Goal: Transaction & Acquisition: Purchase product/service

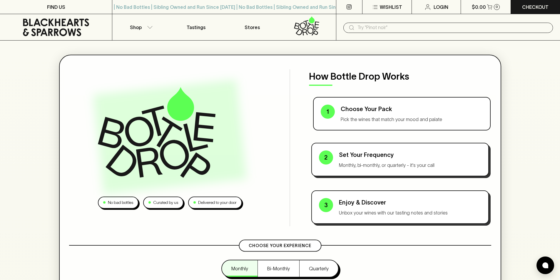
click at [375, 108] on p "Choose Your Pack" at bounding box center [412, 109] width 142 height 9
click at [369, 114] on div "Choose Your Pack Pick the wines that match your mood and palate" at bounding box center [412, 114] width 142 height 18
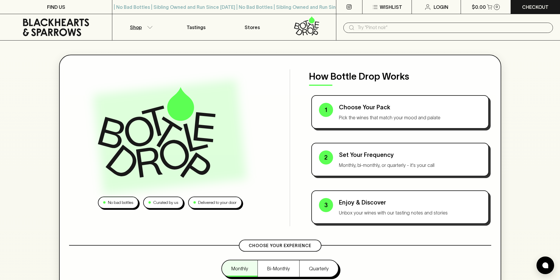
click at [146, 28] on button "Shop" at bounding box center [140, 27] width 56 height 26
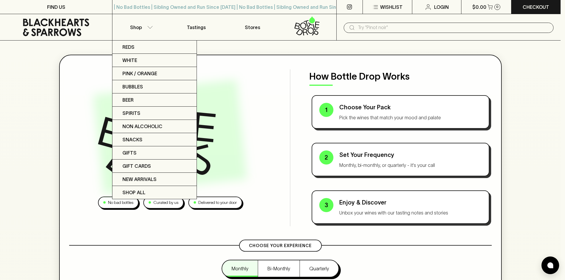
click at [112, 230] on div at bounding box center [282, 140] width 565 height 280
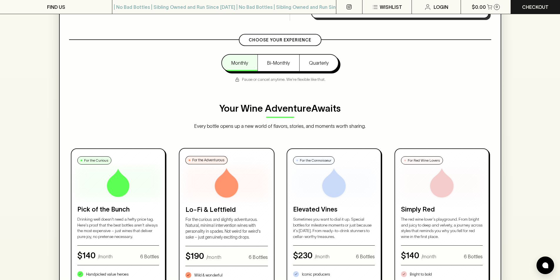
scroll to position [265, 0]
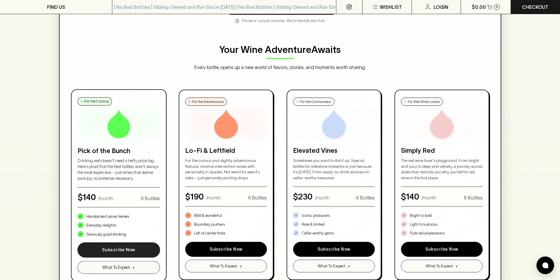
click at [124, 254] on button "Subscribe Now" at bounding box center [119, 250] width 82 height 15
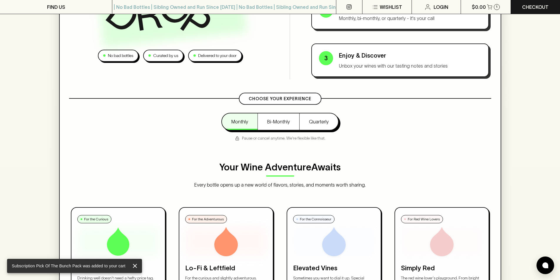
scroll to position [0, 0]
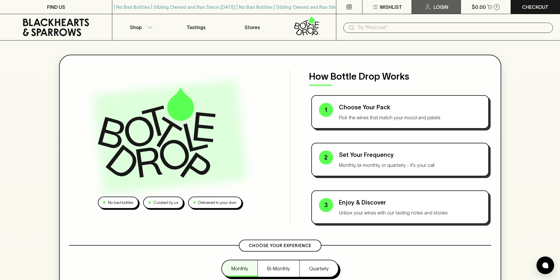
click at [434, 8] on p "Login" at bounding box center [441, 7] width 15 height 7
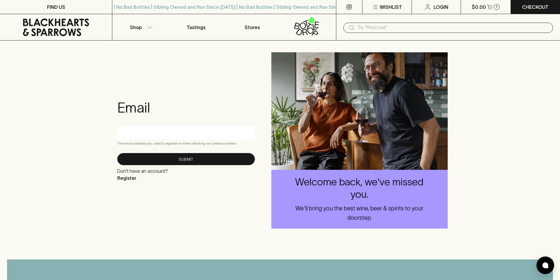
click at [176, 134] on input "text" at bounding box center [186, 132] width 129 height 9
type input "sam.j.barrett@gmail.com"
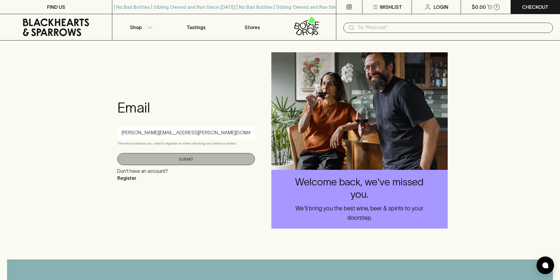
click at [174, 161] on button "Submit" at bounding box center [186, 159] width 138 height 12
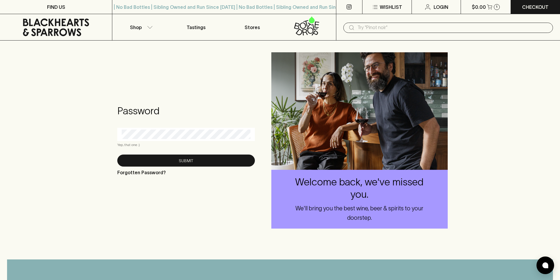
click at [117, 155] on button "Submit" at bounding box center [186, 161] width 138 height 12
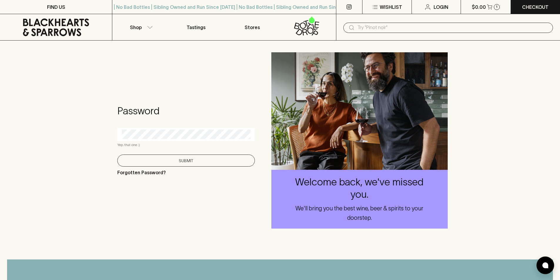
click at [161, 156] on button "Submit" at bounding box center [186, 161] width 138 height 12
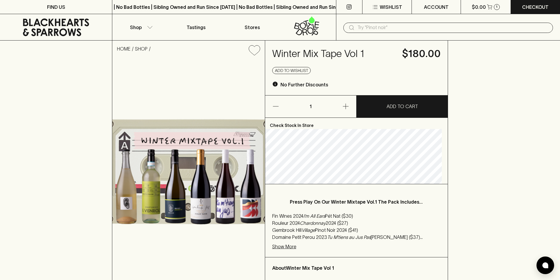
scroll to position [59, 0]
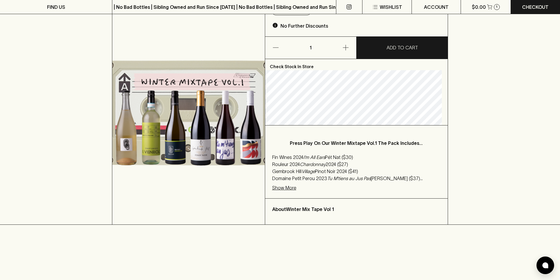
click at [294, 187] on p "Show More" at bounding box center [284, 187] width 24 height 7
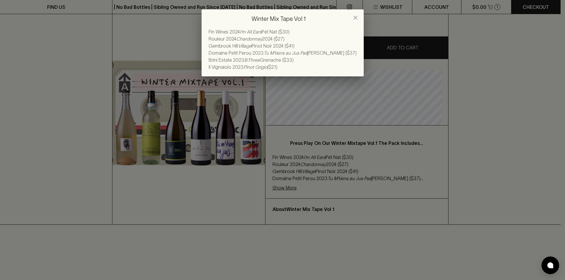
click at [355, 17] on icon "close" at bounding box center [355, 18] width 4 height 4
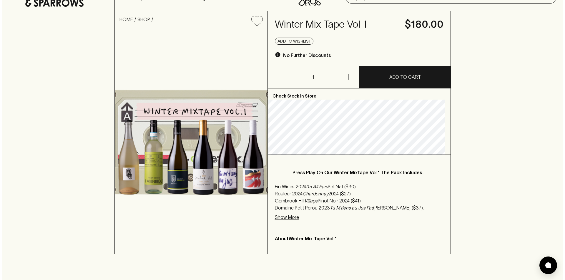
scroll to position [0, 0]
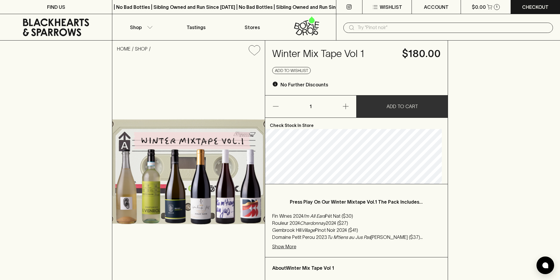
click at [388, 107] on p "ADD TO CART" at bounding box center [402, 106] width 31 height 7
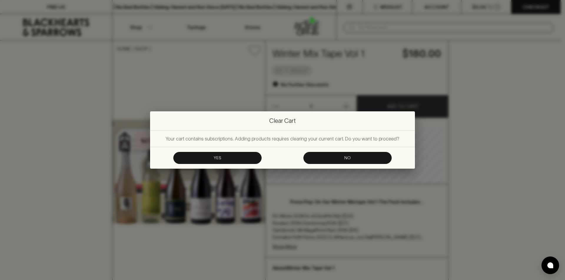
click at [242, 157] on button "Yes" at bounding box center [217, 158] width 88 height 12
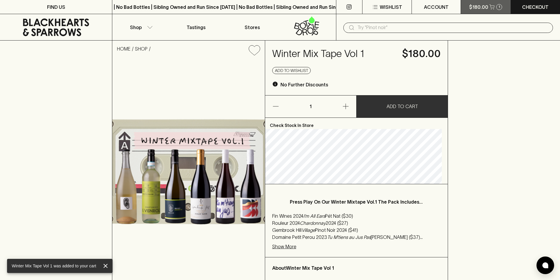
click at [485, 9] on p "$180.00" at bounding box center [478, 7] width 19 height 7
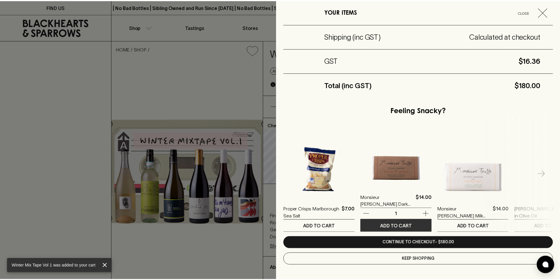
scroll to position [76, 0]
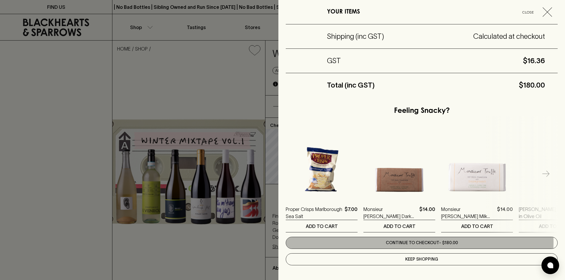
click at [414, 242] on link "Continue to checkout - $180.00" at bounding box center [422, 243] width 272 height 12
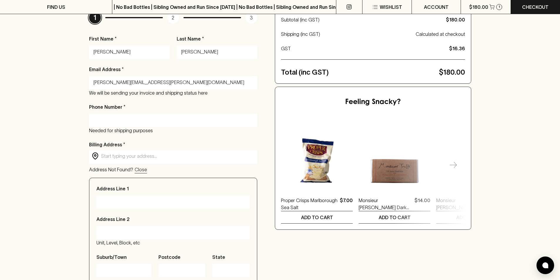
scroll to position [29, 0]
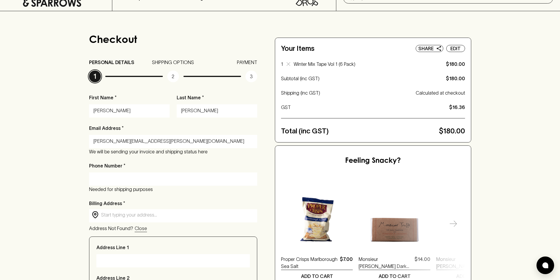
click at [138, 181] on input "Phone Number *" at bounding box center [174, 178] width 160 height 9
type input "0435351799"
type input "31 Bunting Street"
type input "RICHMOND"
type input "3121"
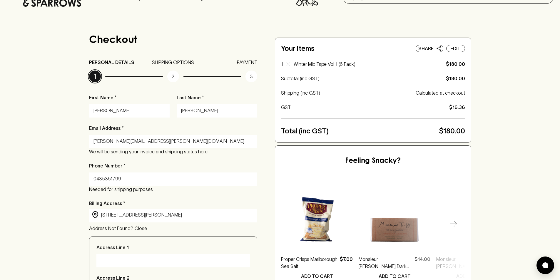
type input "Victoria"
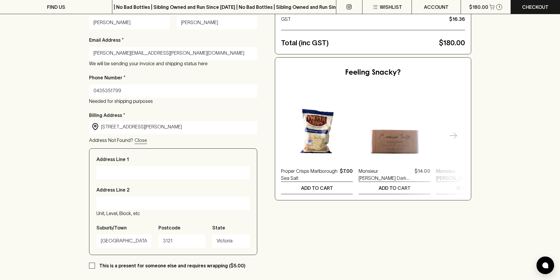
click at [136, 172] on input "Address Line 1" at bounding box center [173, 172] width 145 height 9
type input "31 Bunting Street"
click at [148, 205] on input "Address Line 2" at bounding box center [173, 202] width 145 height 9
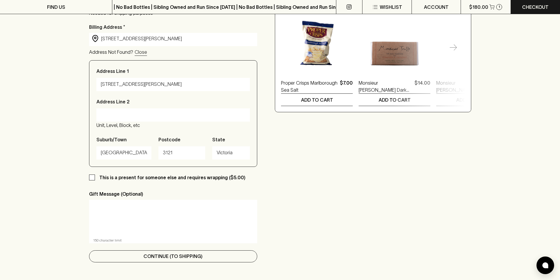
click at [153, 255] on p "Continue (To Shipping)" at bounding box center [173, 256] width 59 height 7
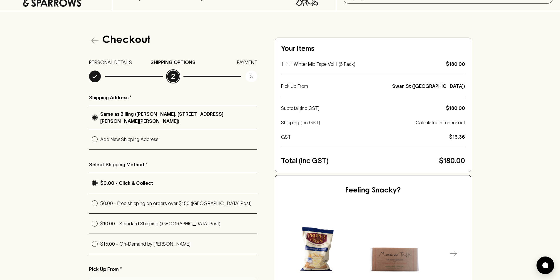
scroll to position [0, 0]
